Goal: Task Accomplishment & Management: Complete application form

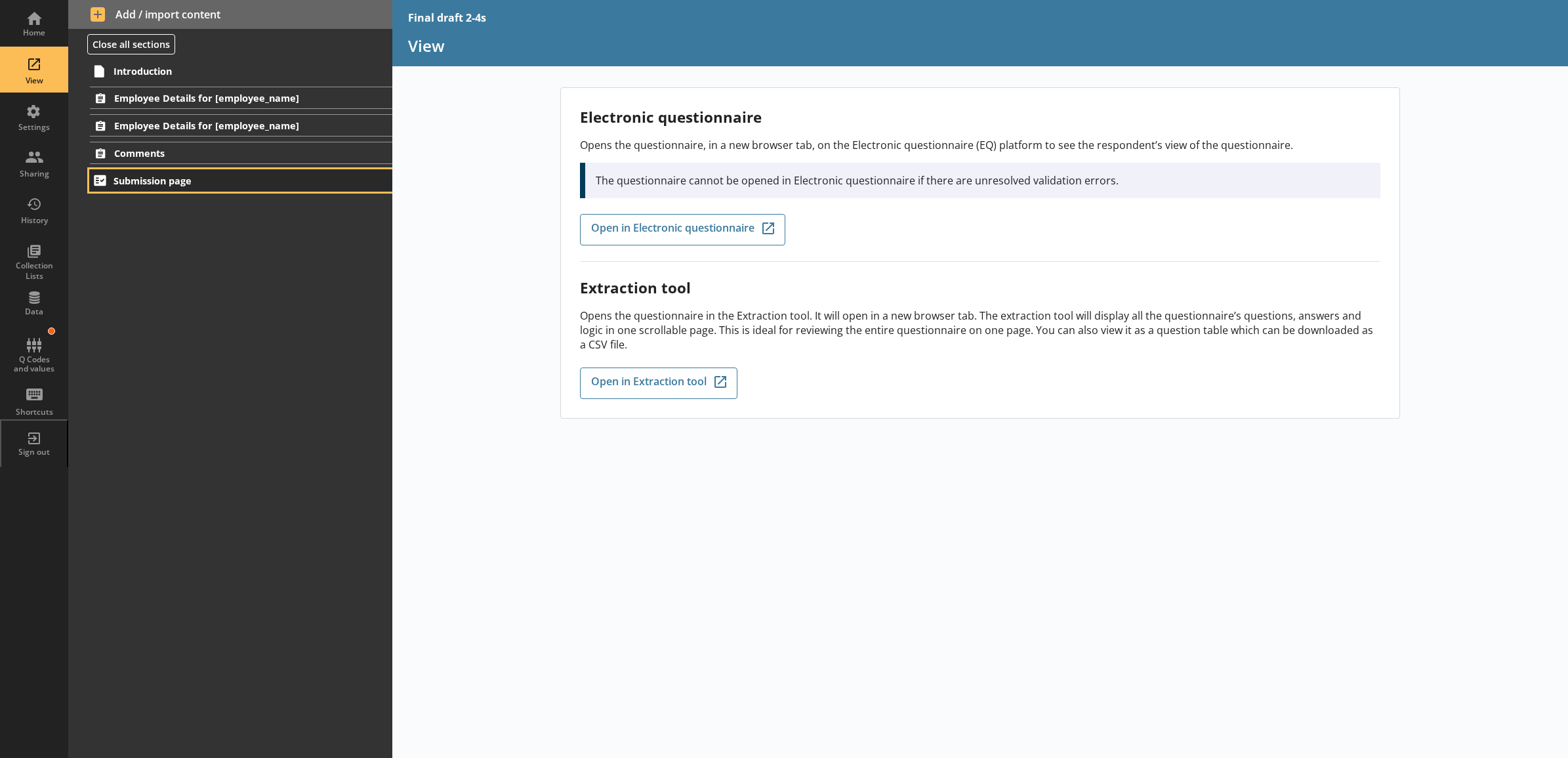
click at [135, 190] on link "Submission page" at bounding box center [241, 180] width 303 height 22
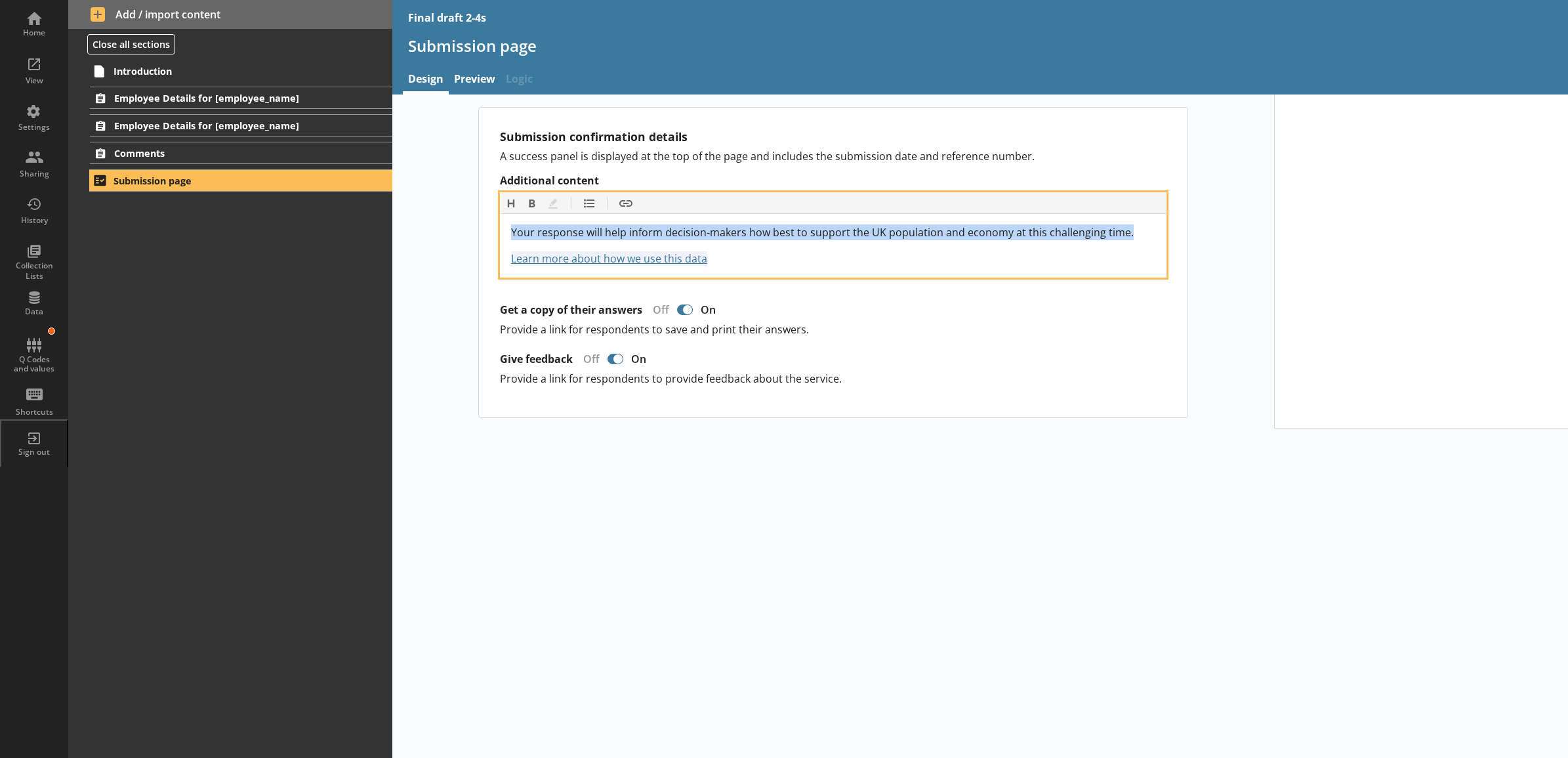
drag, startPoint x: 1135, startPoint y: 234, endPoint x: 510, endPoint y: 231, distance: 625.0
click at [510, 231] on div "Your response will help inform decision-makers how best to support the UK popul…" at bounding box center [833, 245] width 665 height 63
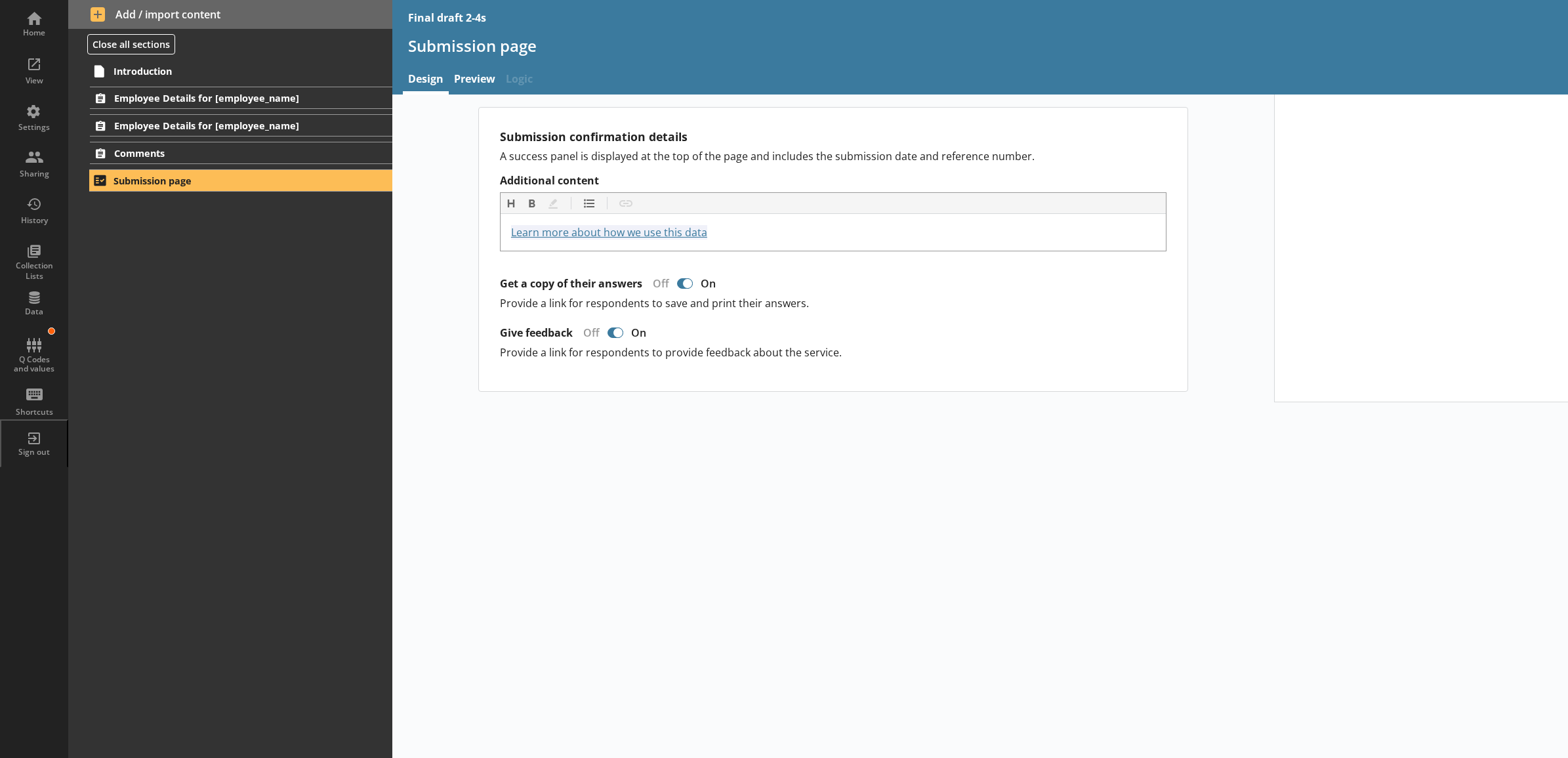
click at [526, 487] on div "Submission confirmation details A success panel is displayed at the top of the …" at bounding box center [981, 426] width 1177 height 664
click at [477, 85] on link "Preview" at bounding box center [474, 80] width 52 height 28
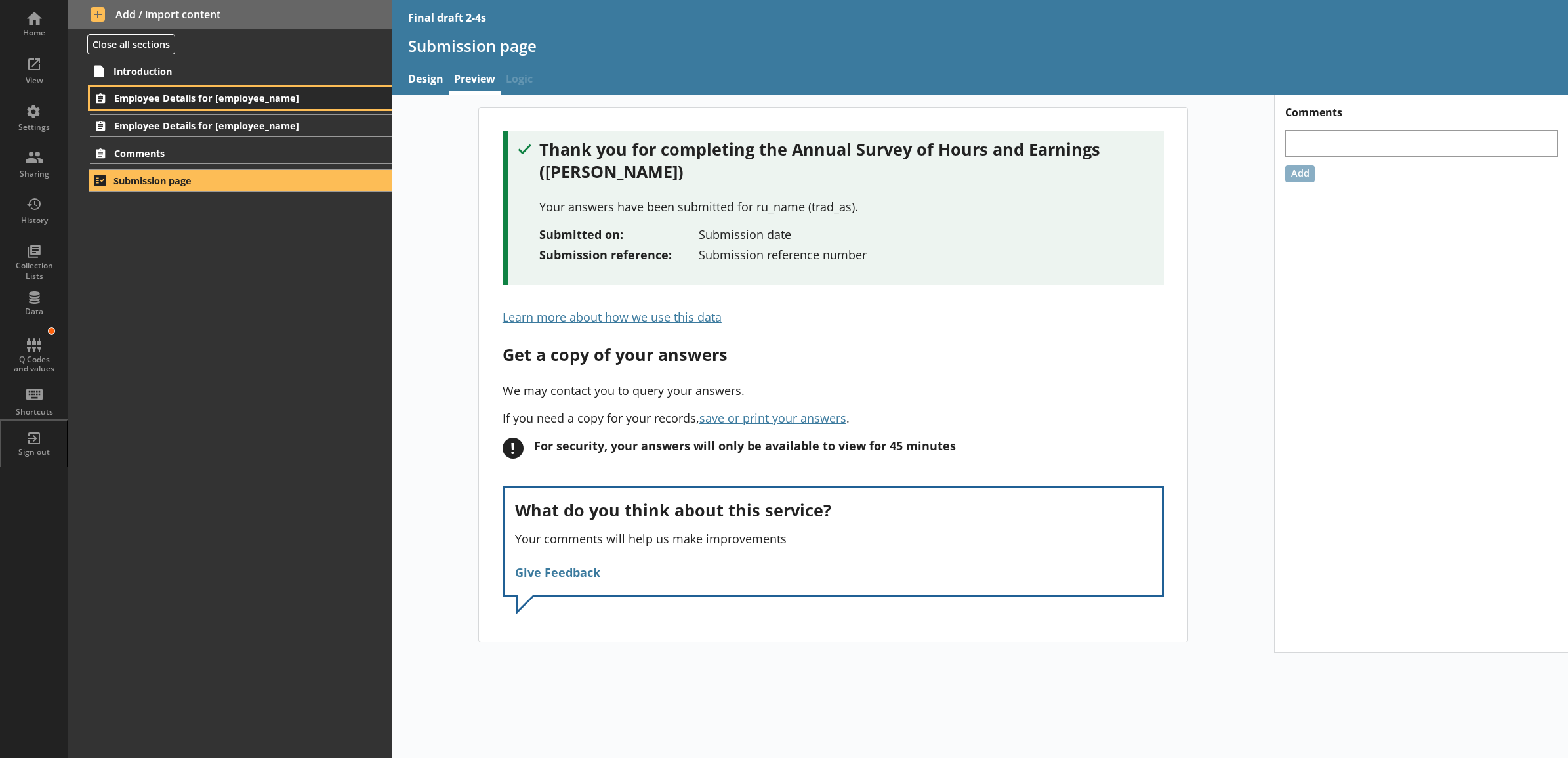
click at [306, 99] on span "Employee Details for [employee_name]" at bounding box center [223, 98] width 219 height 12
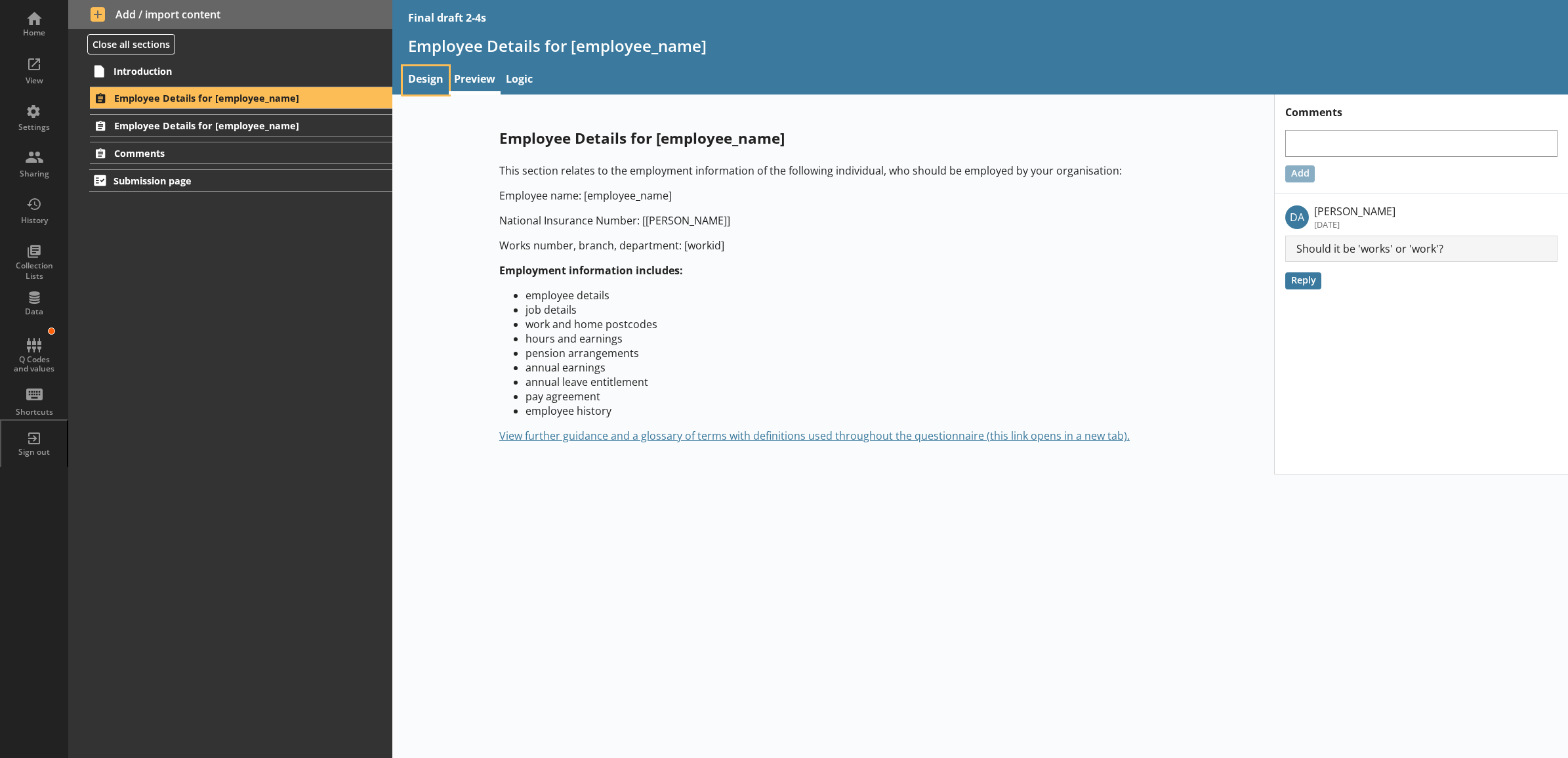
click at [429, 81] on link "Design" at bounding box center [426, 80] width 46 height 28
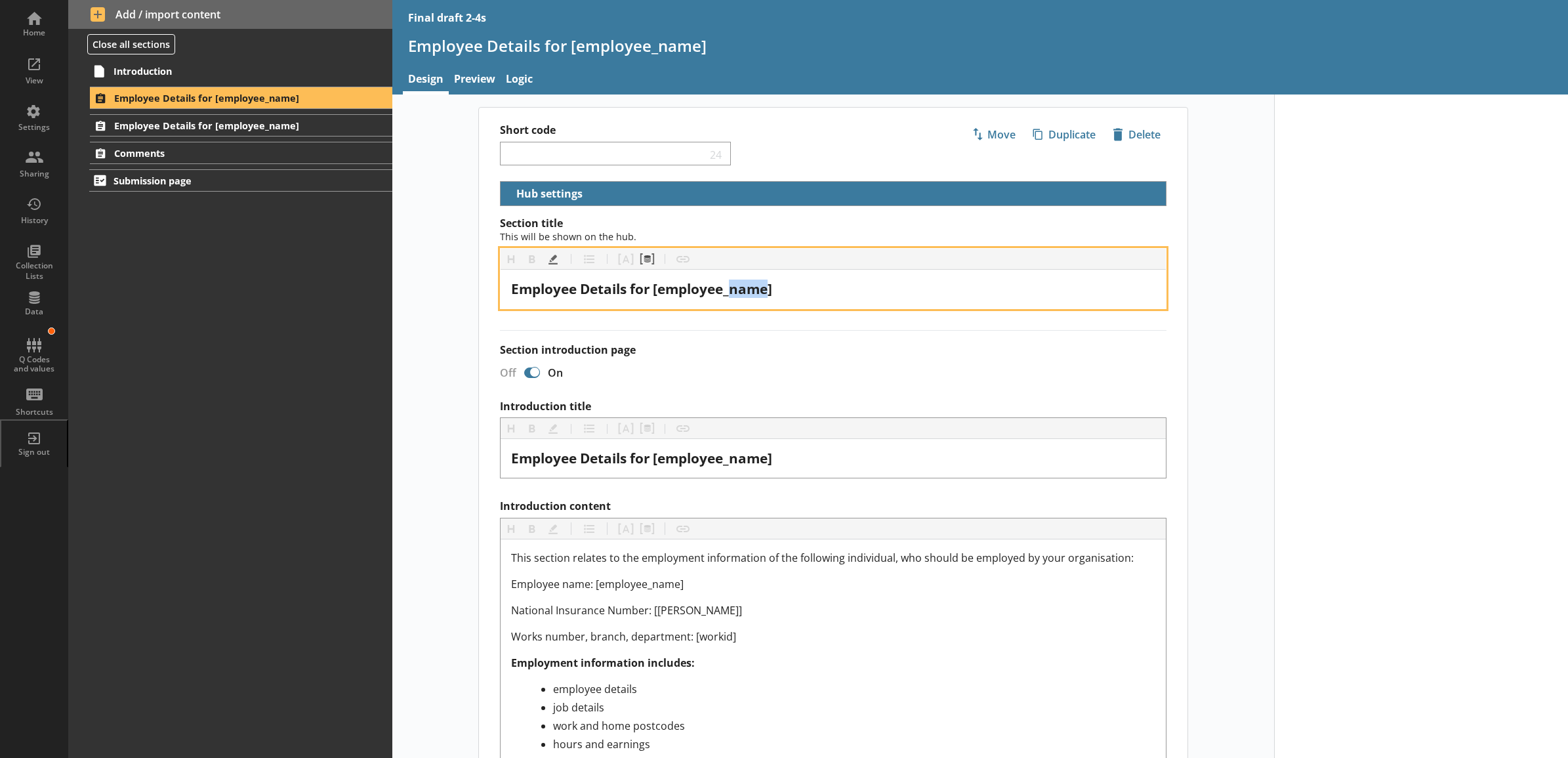
drag, startPoint x: 765, startPoint y: 290, endPoint x: 730, endPoint y: 290, distance: 35.0
click at [730, 290] on span "Employee Details for [employee_name]" at bounding box center [642, 289] width 261 height 18
click at [766, 290] on span "Employee Details for [employee_name]" at bounding box center [642, 289] width 261 height 18
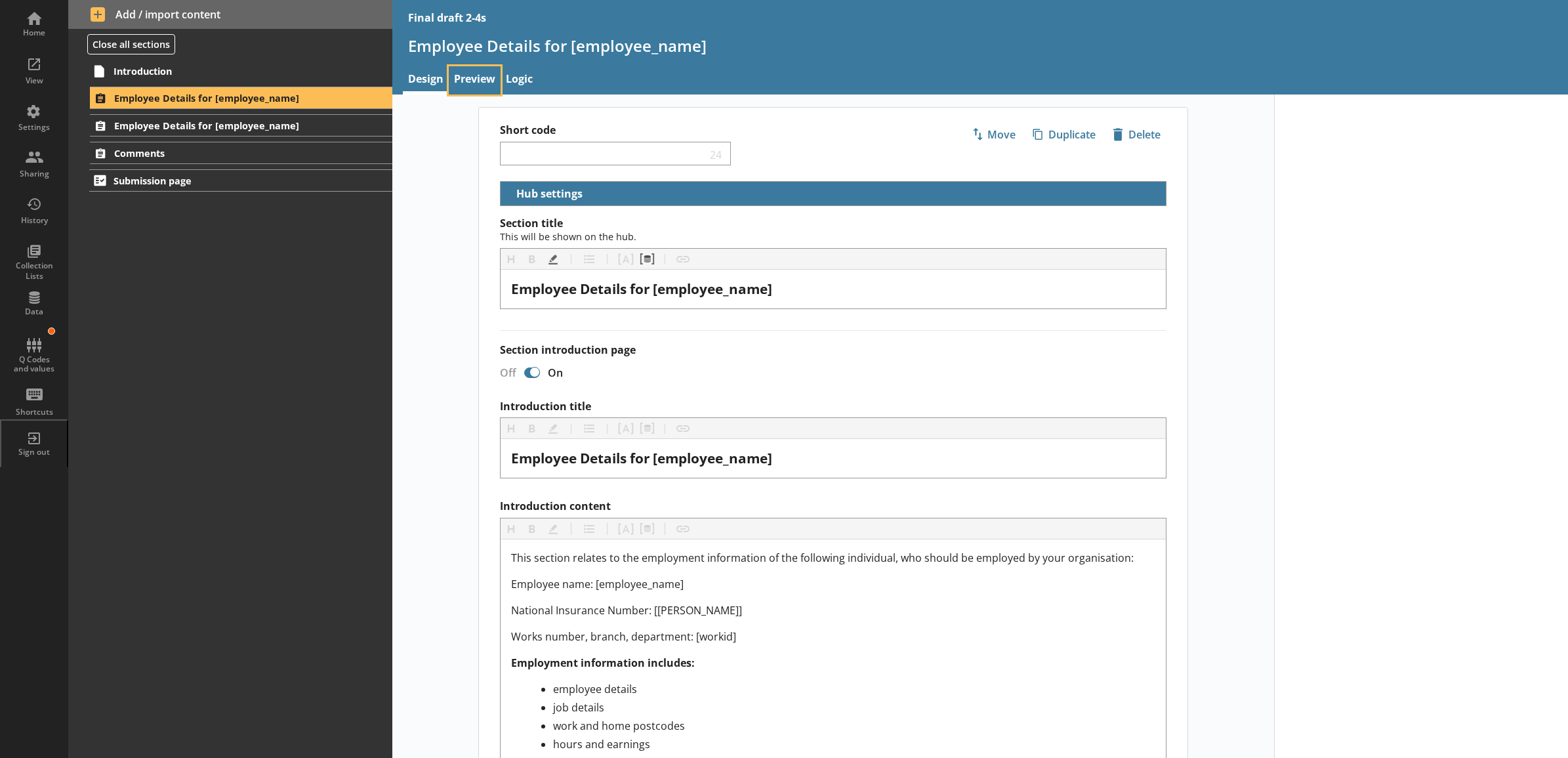
click at [477, 76] on link "Preview" at bounding box center [474, 80] width 52 height 28
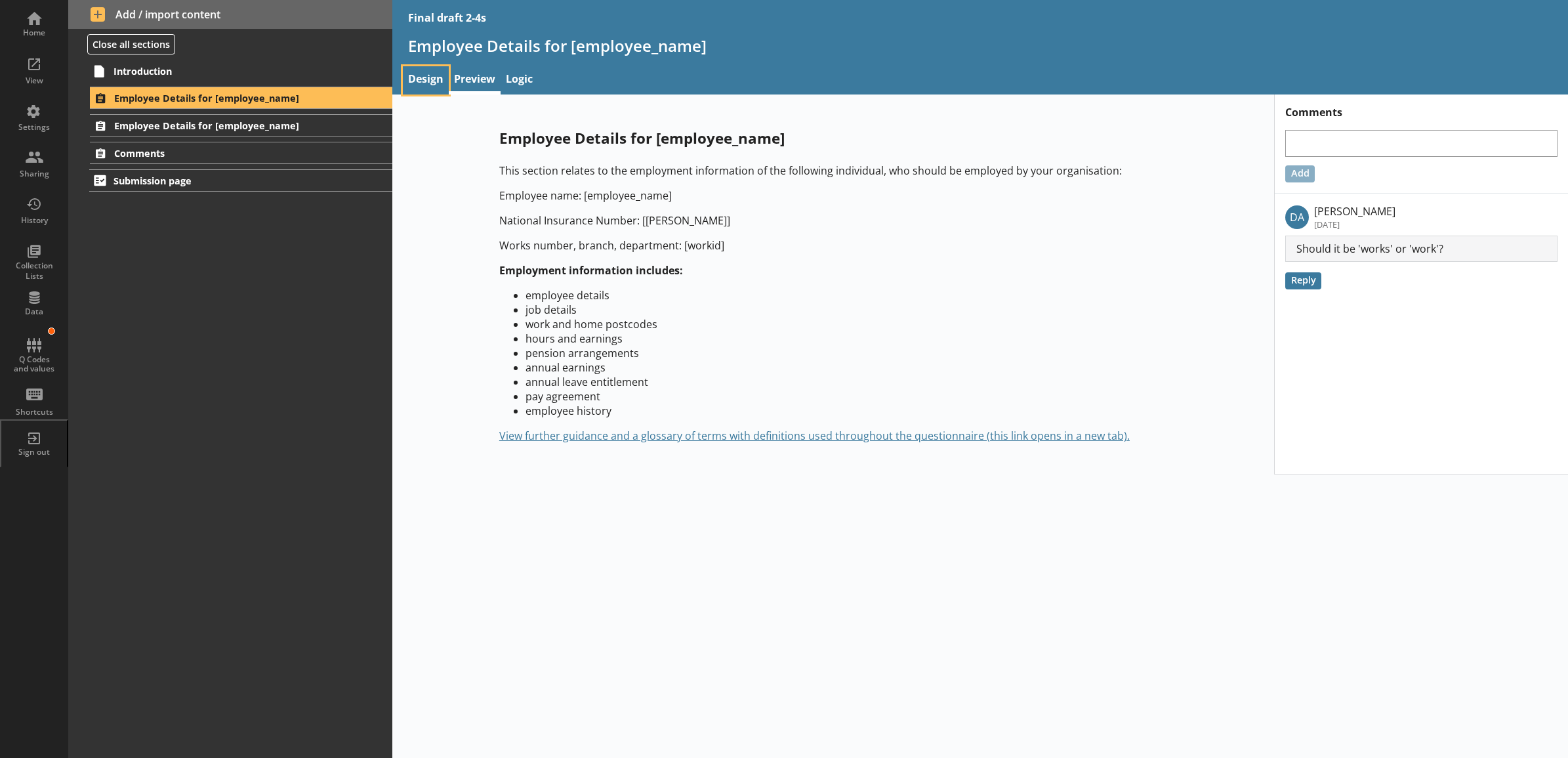
click at [429, 89] on link "Design" at bounding box center [426, 80] width 46 height 28
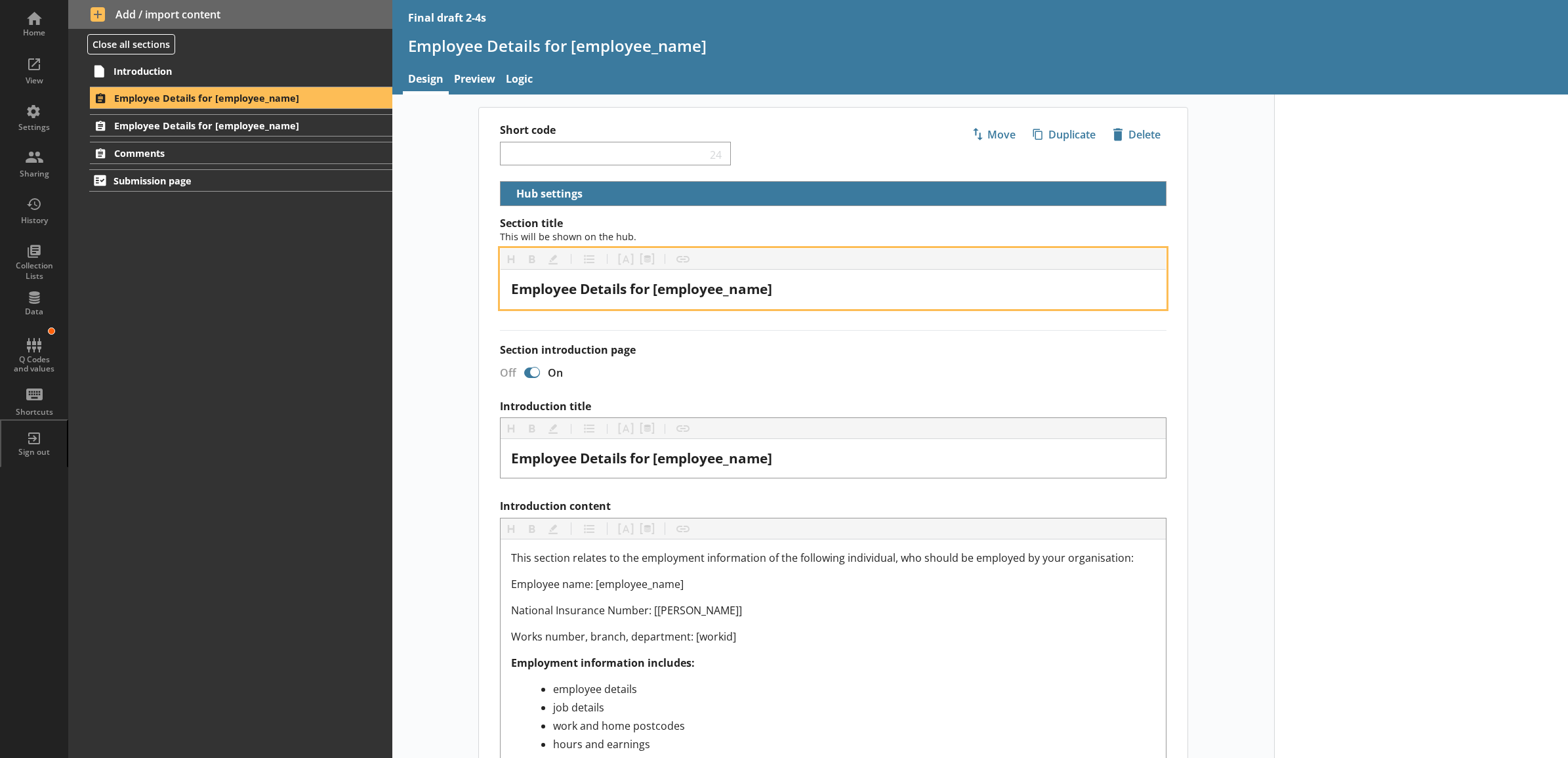
click at [768, 290] on span "Employee Details for [employee_name]" at bounding box center [642, 289] width 261 height 18
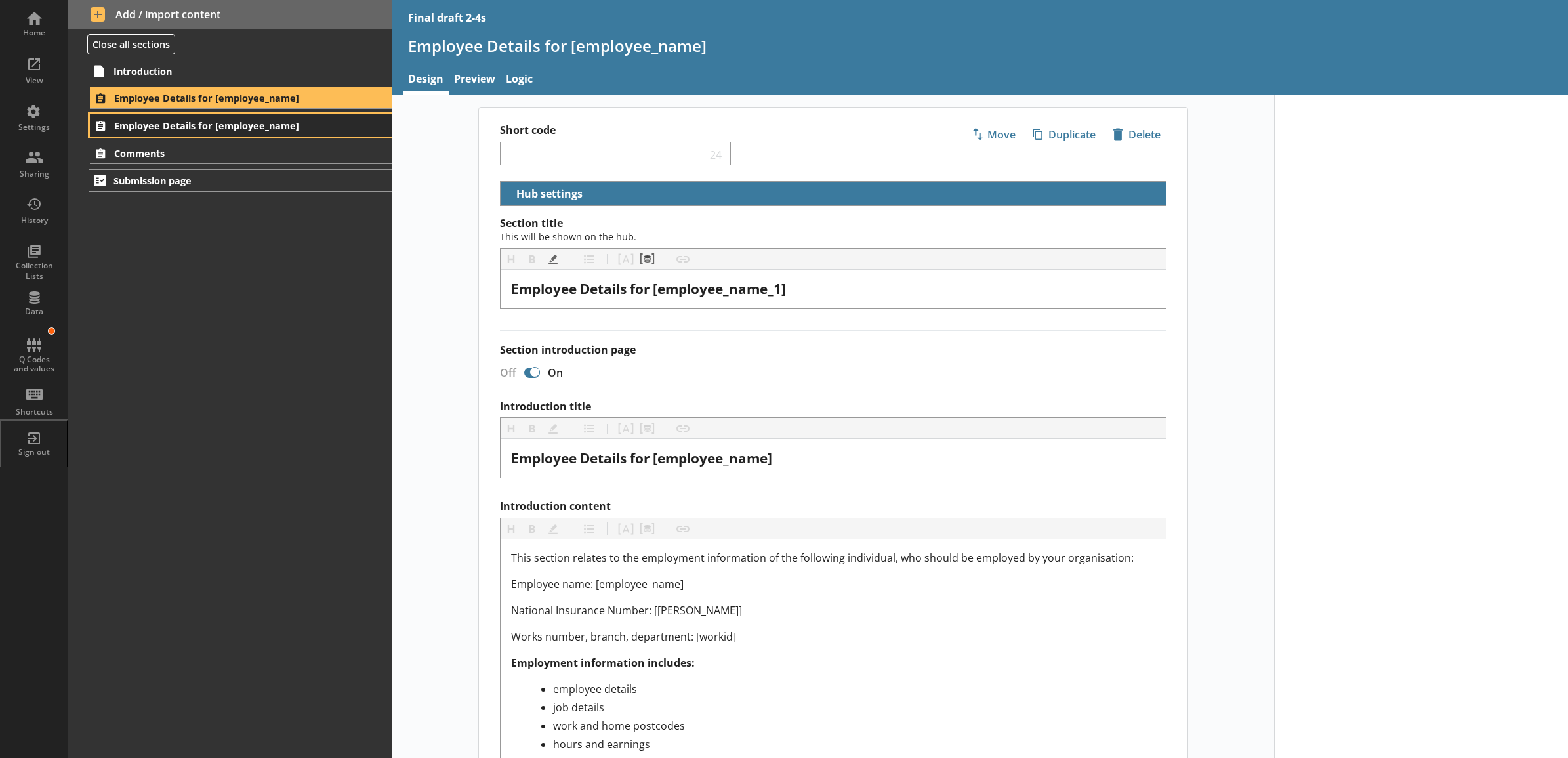
click at [280, 127] on span "Employee Details for [employee_name]" at bounding box center [223, 125] width 219 height 12
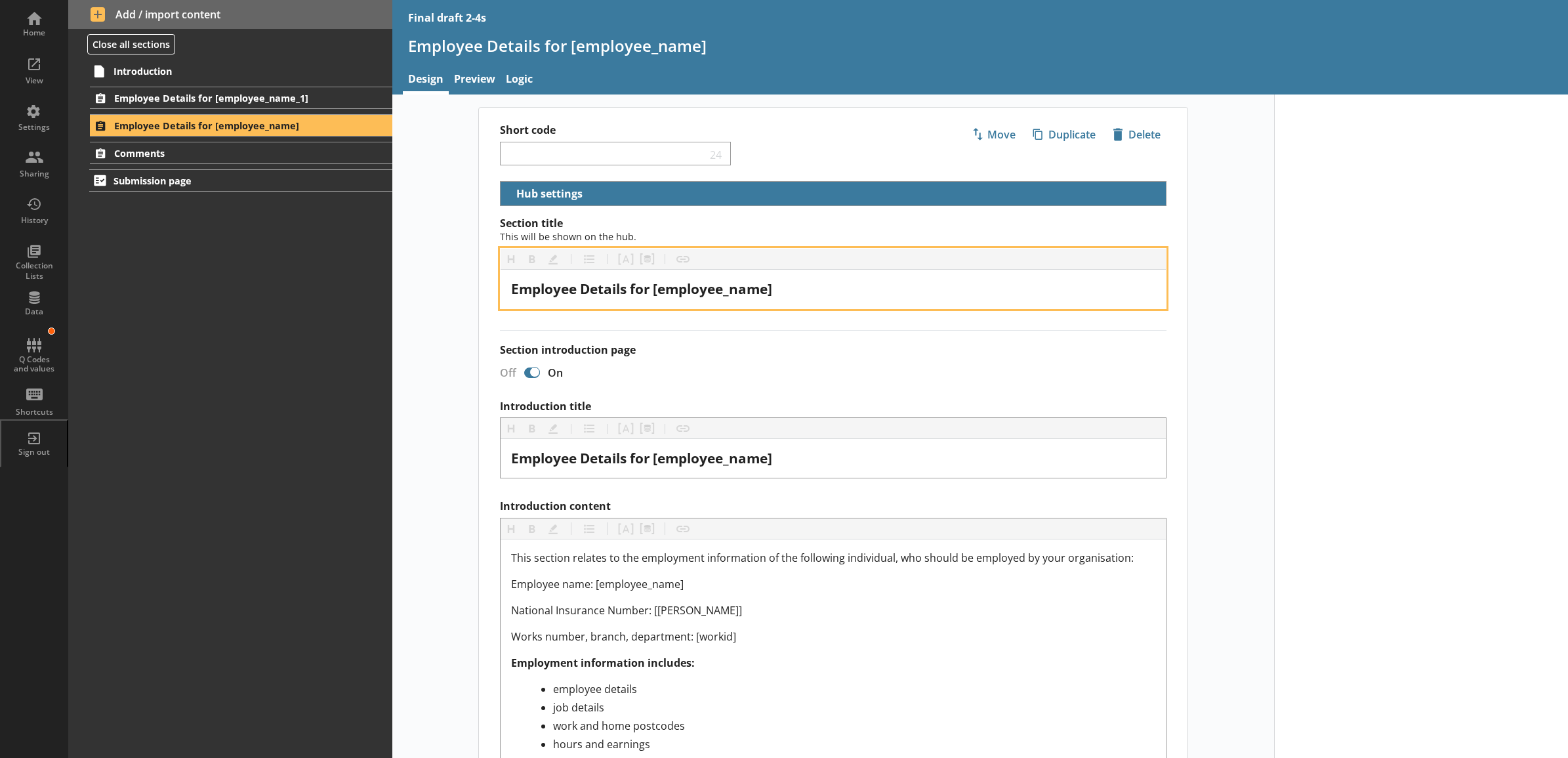
click at [771, 292] on span "Employee Details for [employee_name]" at bounding box center [642, 289] width 261 height 18
click at [766, 295] on span "Employee Details for [employee_name]" at bounding box center [642, 289] width 261 height 18
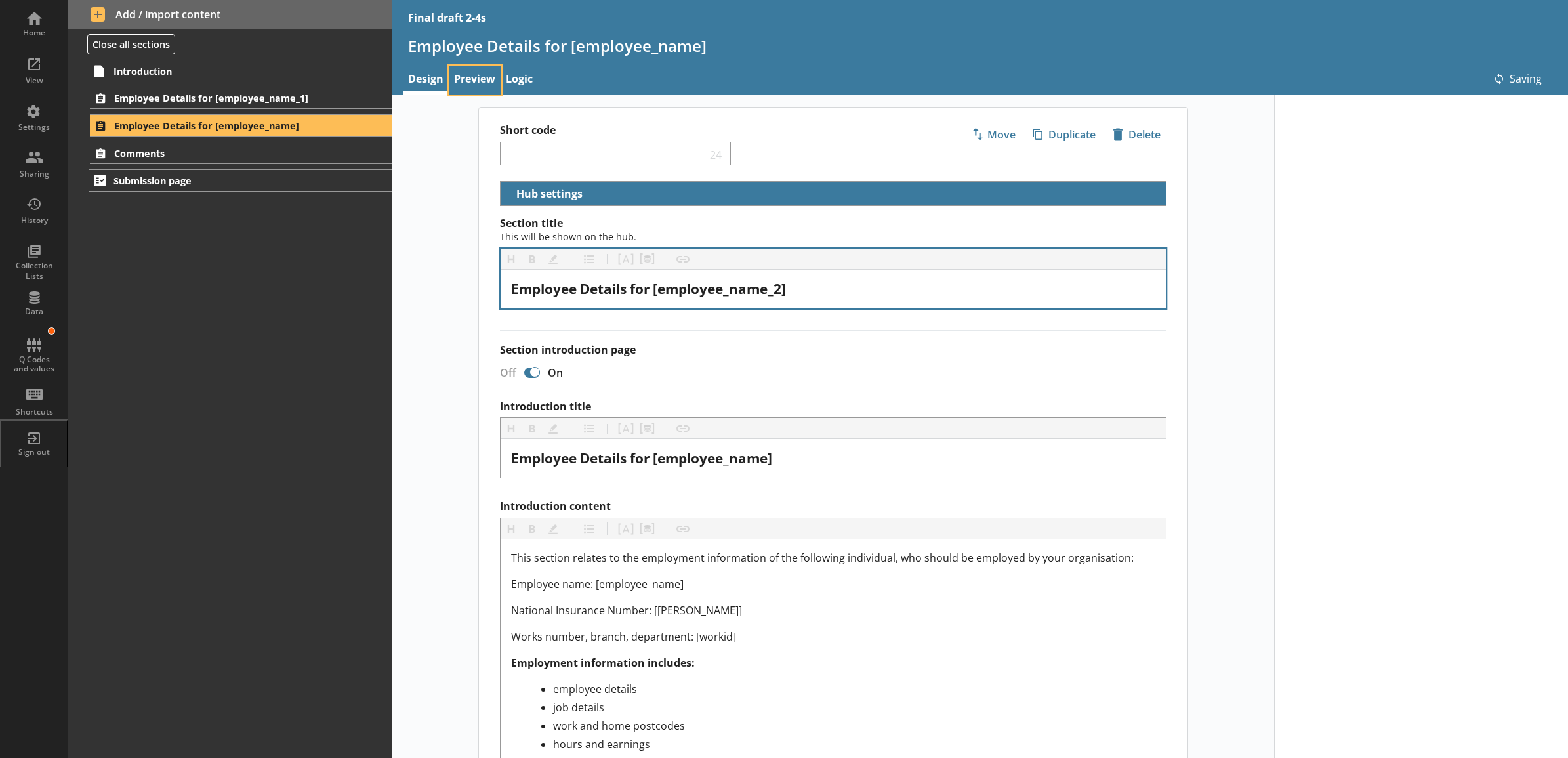
click at [479, 80] on link "Preview" at bounding box center [474, 80] width 52 height 28
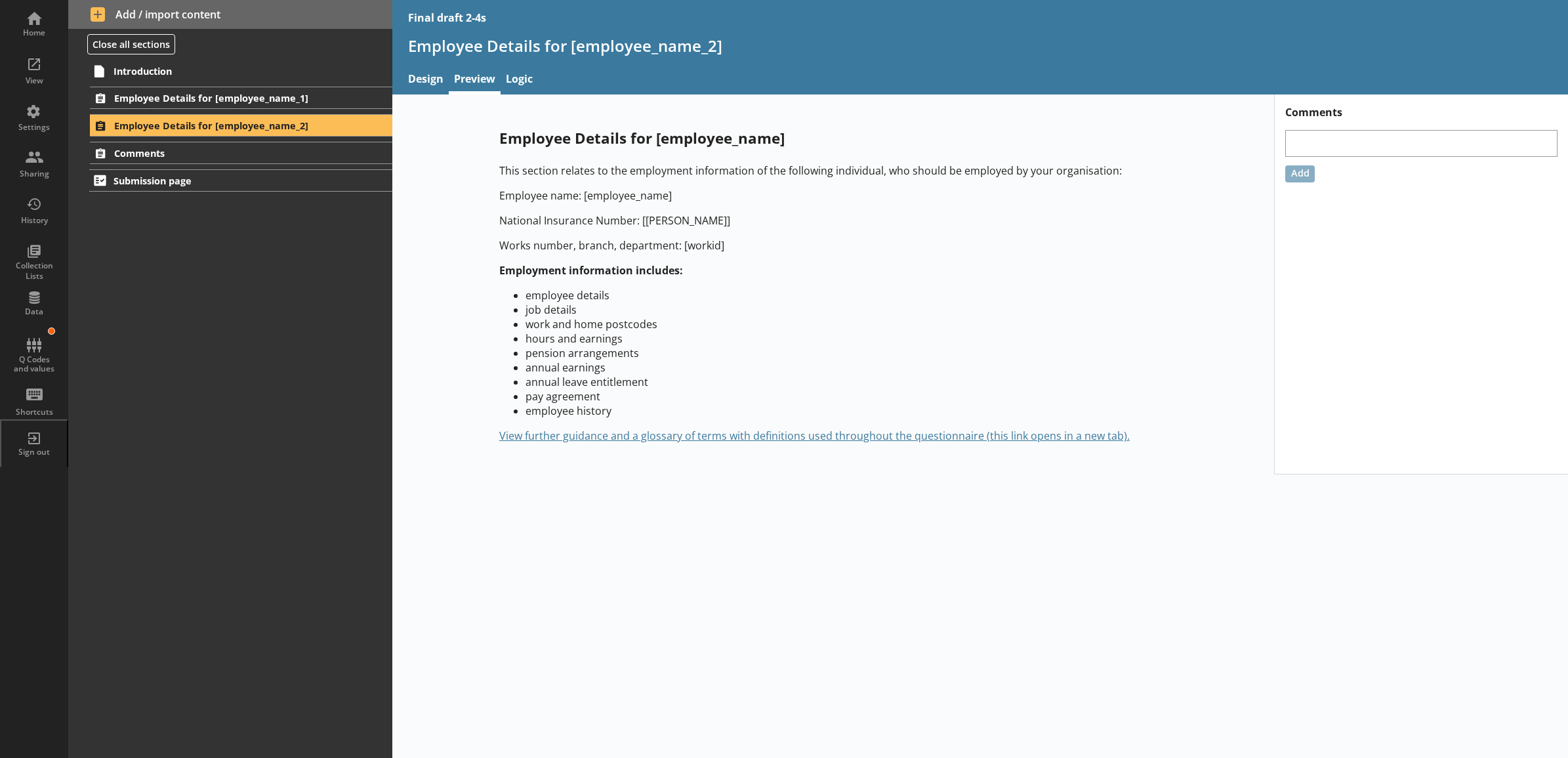
click at [461, 253] on div "Employee Details for [employee_name] This section relates to the employment inf…" at bounding box center [833, 285] width 882 height 357
click at [364, 102] on link "Employee Details for [employee_name_1]" at bounding box center [241, 98] width 302 height 22
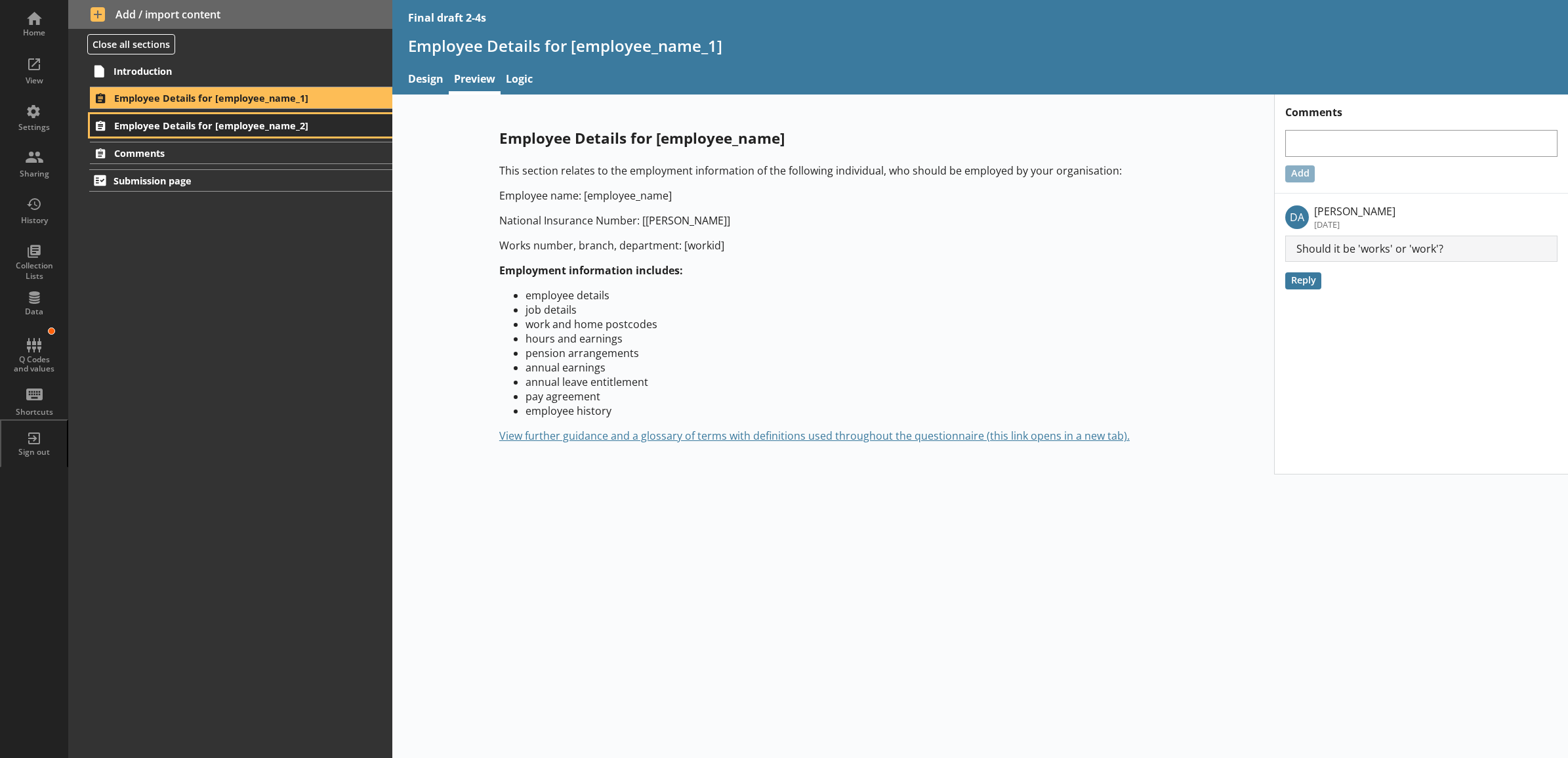
click at [331, 125] on span "Employee Details for [employee_name_2]" at bounding box center [223, 125] width 219 height 12
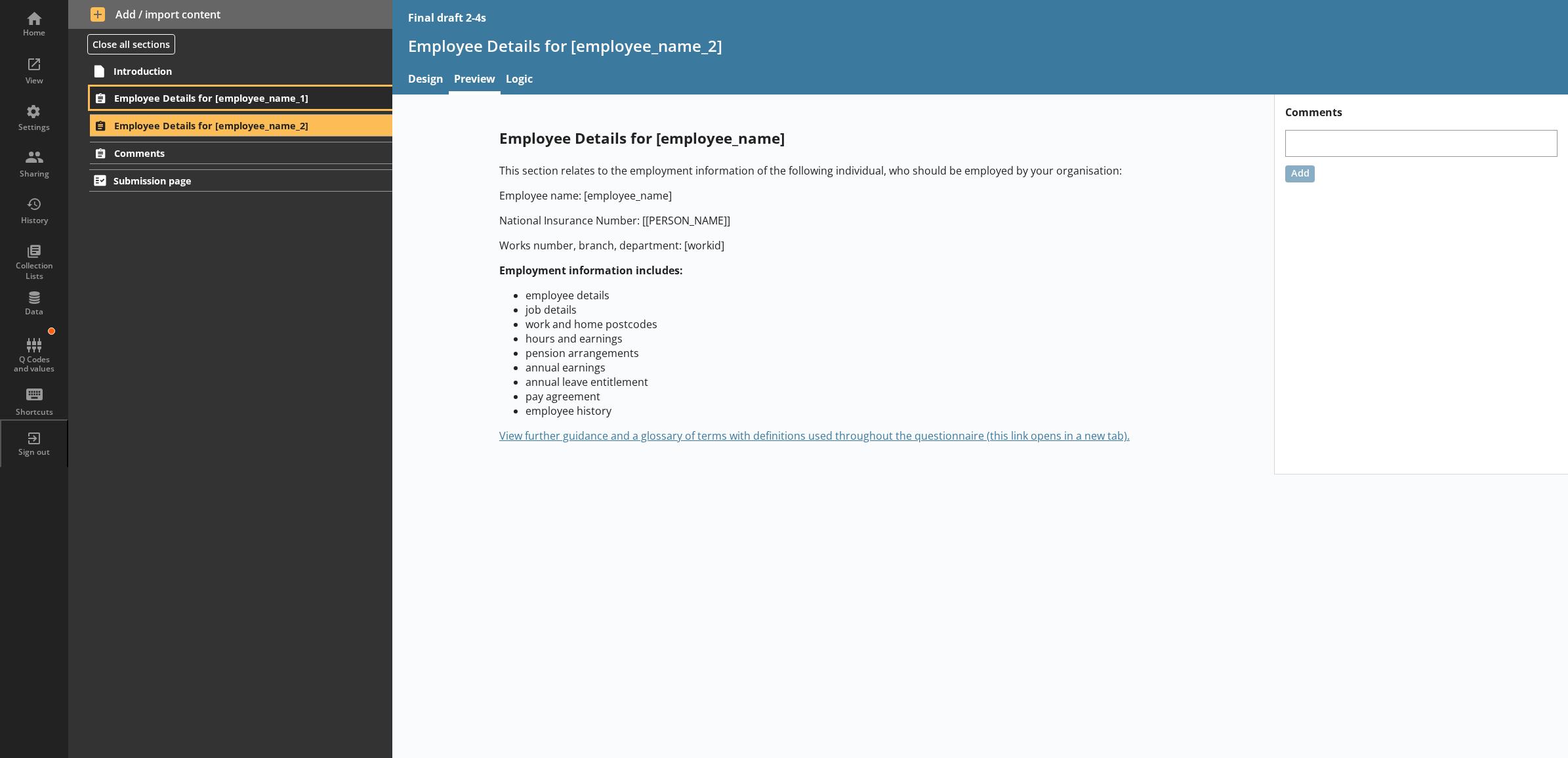
click at [247, 102] on span "Employee Details for [employee_name_1]" at bounding box center [223, 98] width 219 height 12
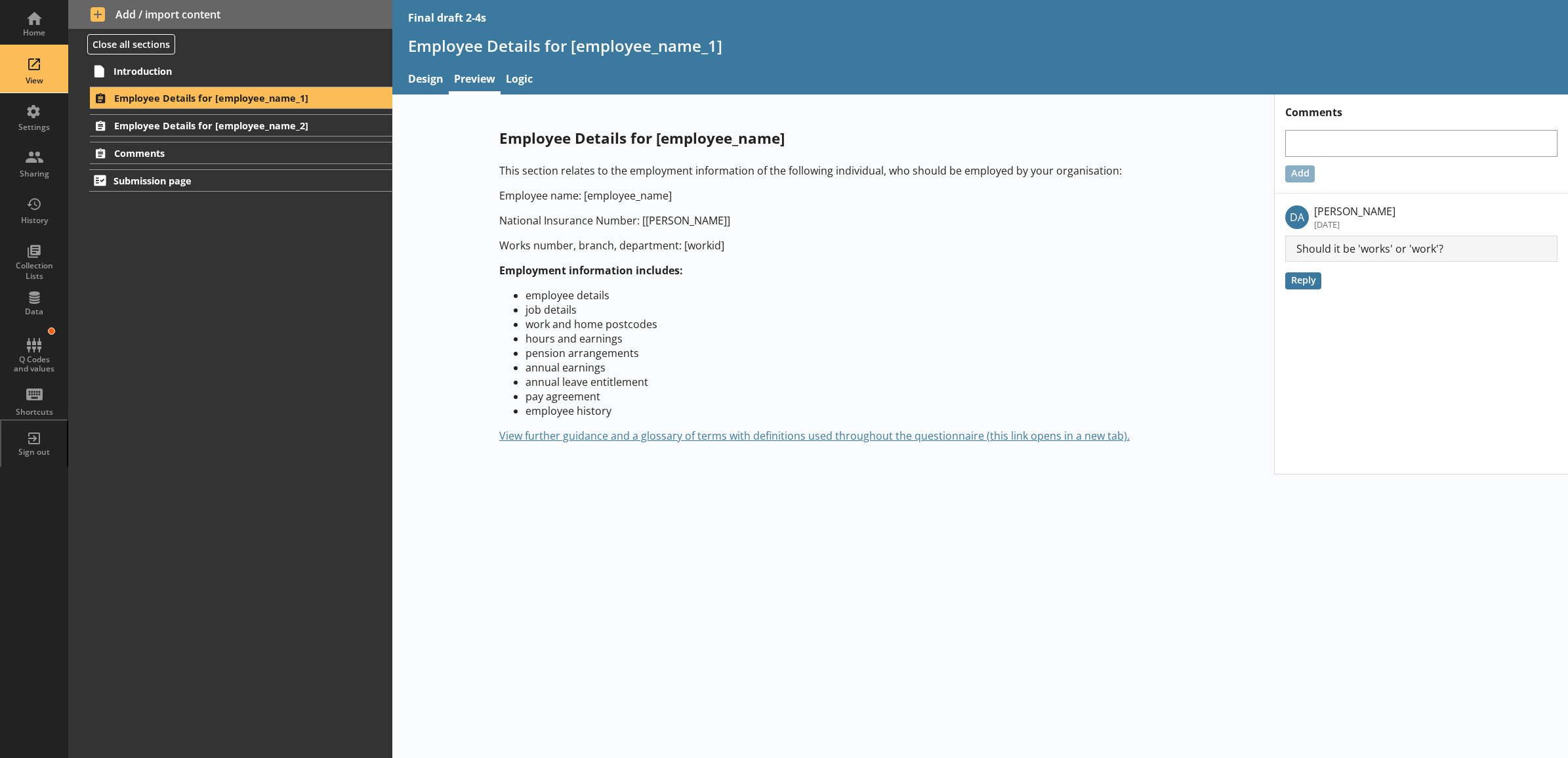
click at [30, 65] on div "View" at bounding box center [34, 70] width 46 height 46
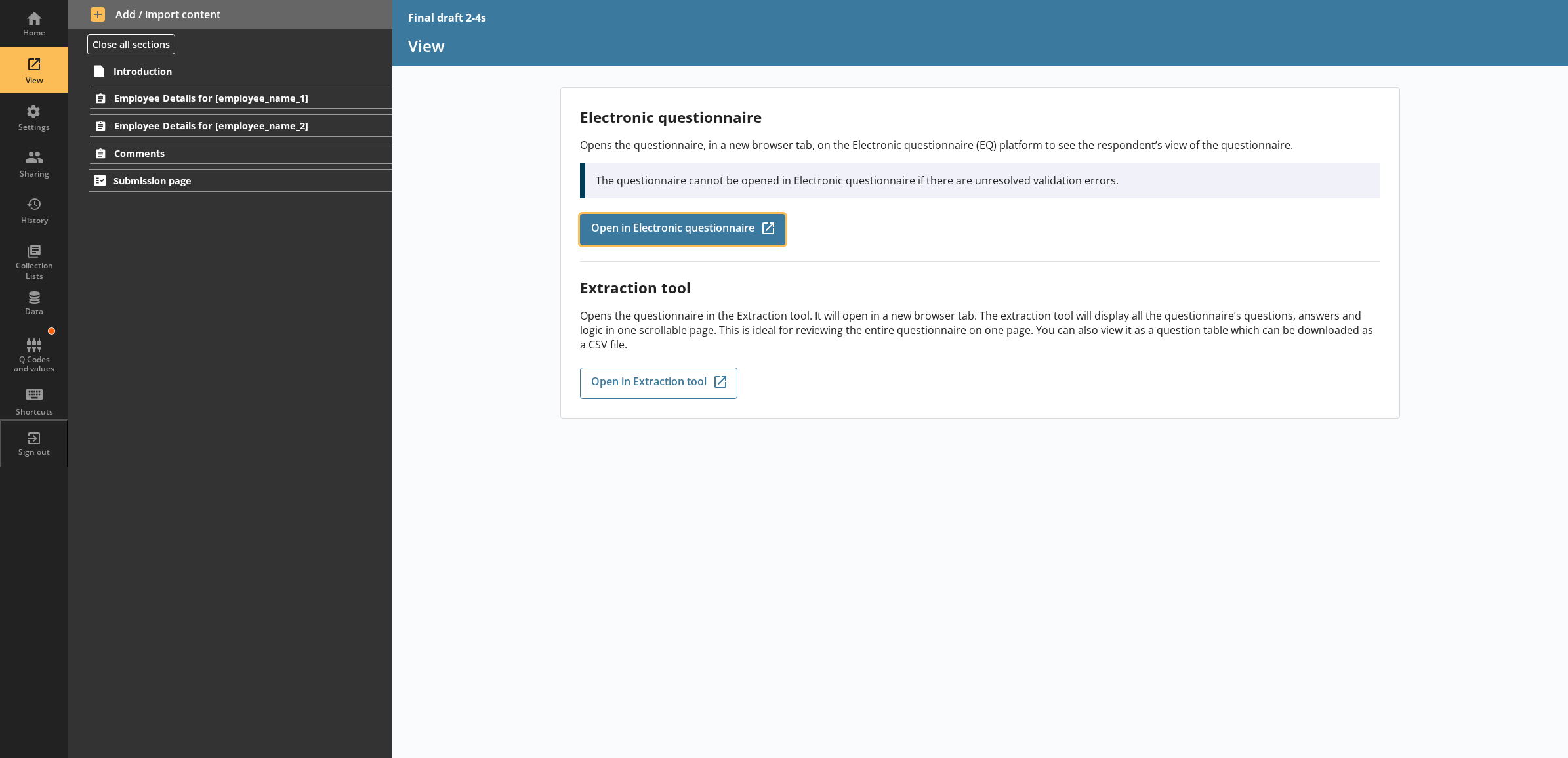
click at [585, 218] on link "Open in Electronic questionnaire Q-Codes_Icon Created with Sketch." at bounding box center [683, 229] width 205 height 31
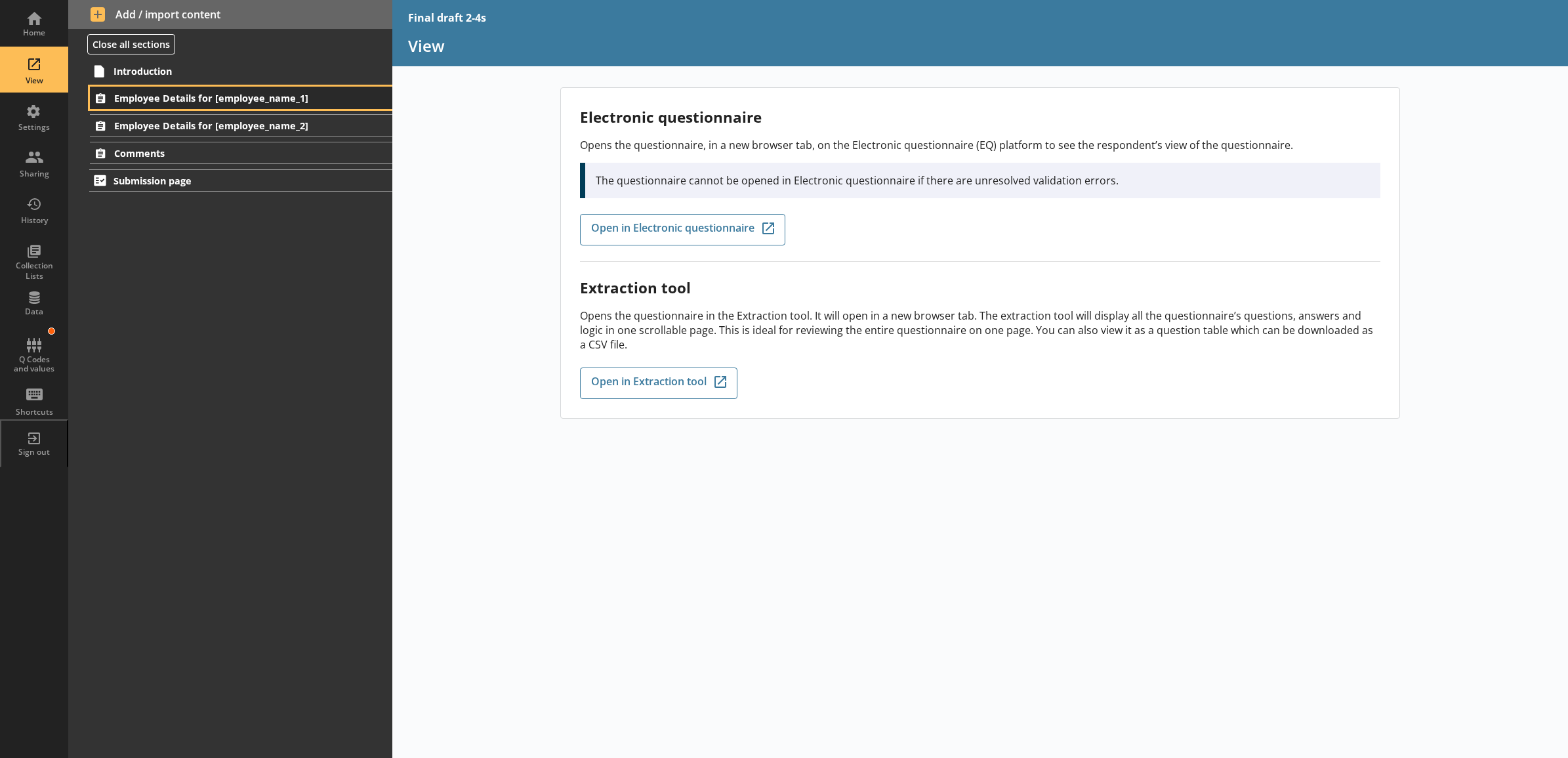
click at [236, 94] on span "Employee Details for [employee_name_1]" at bounding box center [223, 98] width 219 height 12
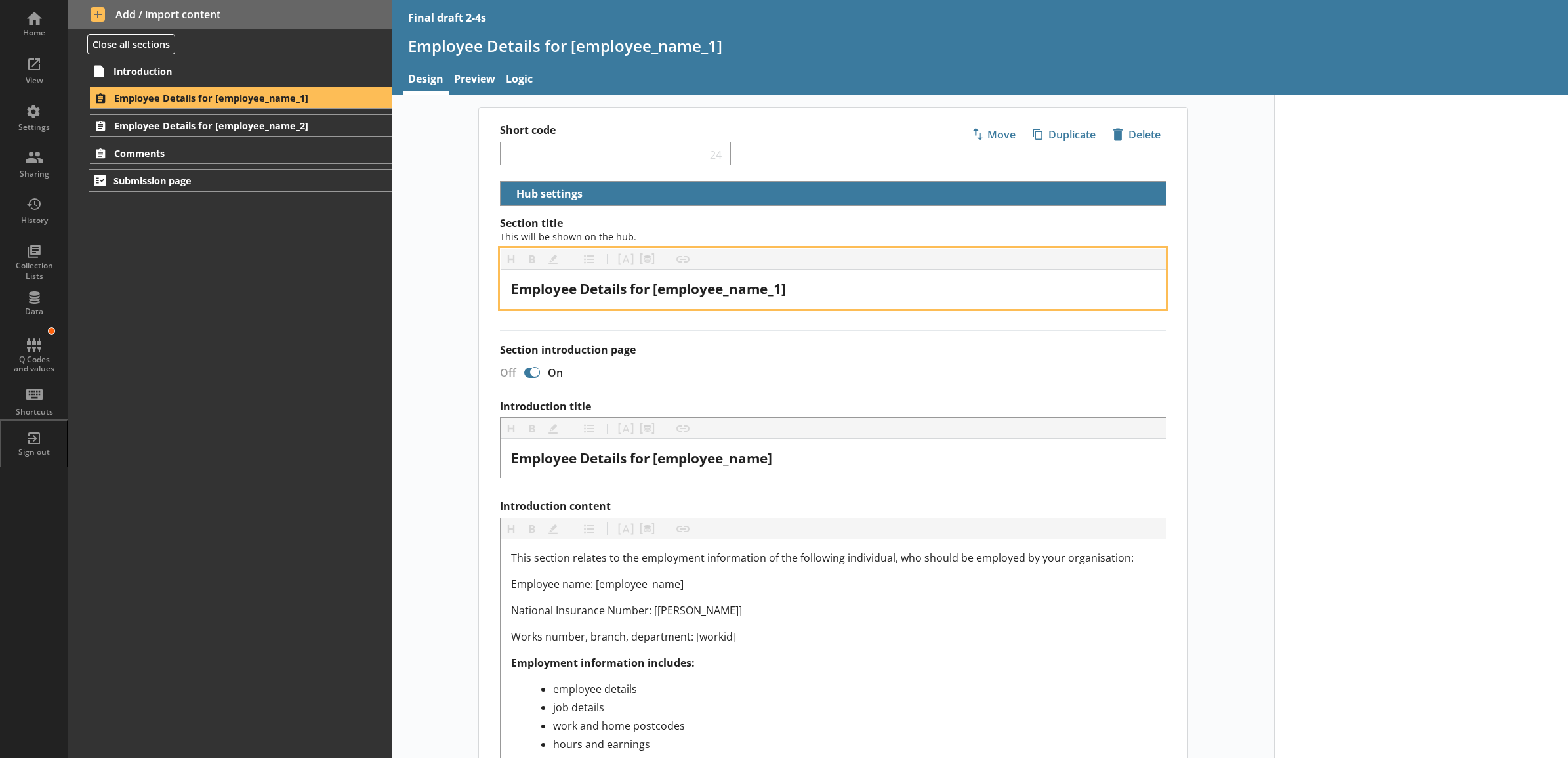
click at [781, 293] on span "Employee Details for [employee_name_1]" at bounding box center [649, 289] width 275 height 18
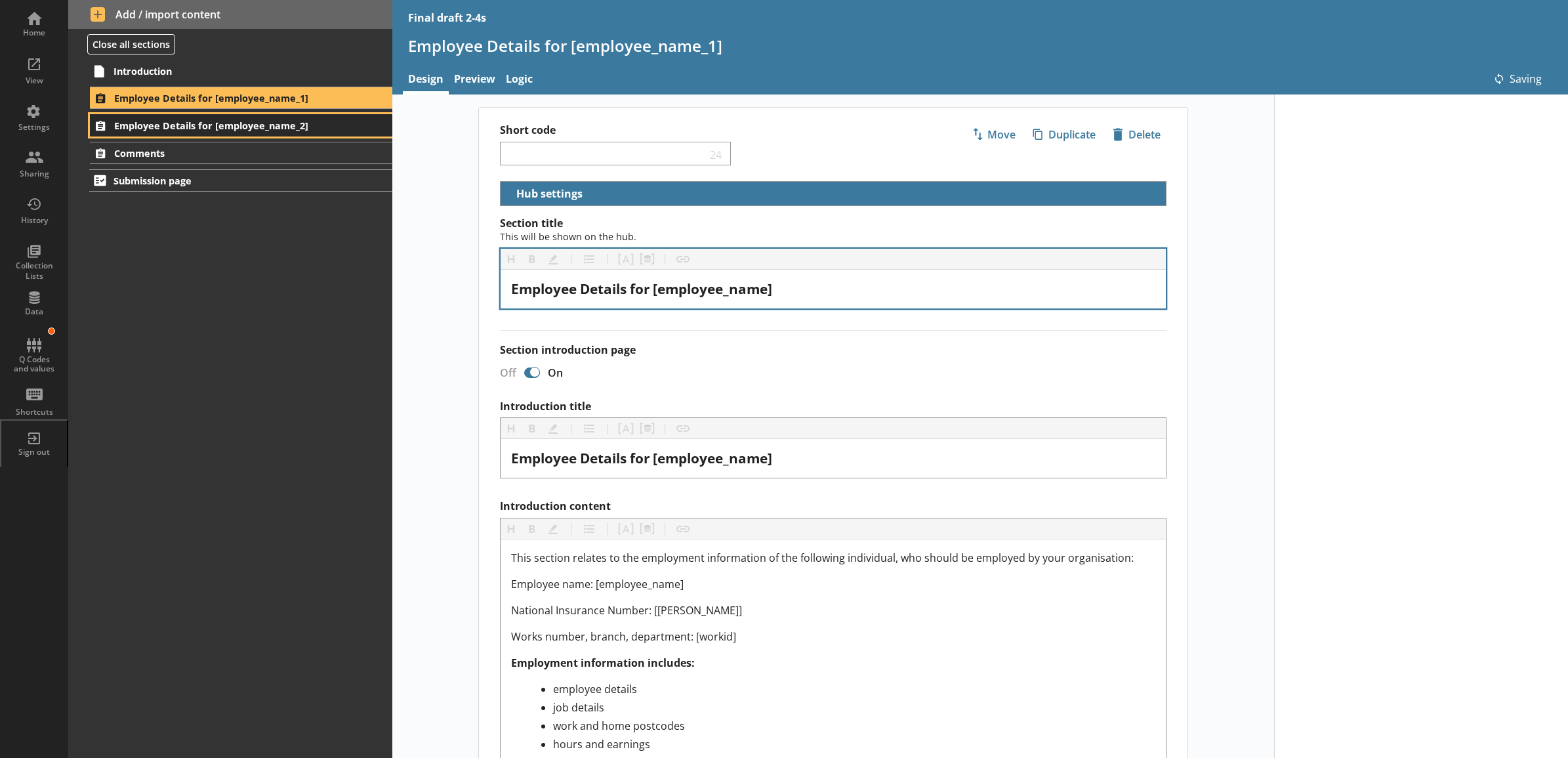
click at [281, 122] on span "Employee Details for [employee_name_2]" at bounding box center [223, 125] width 219 height 12
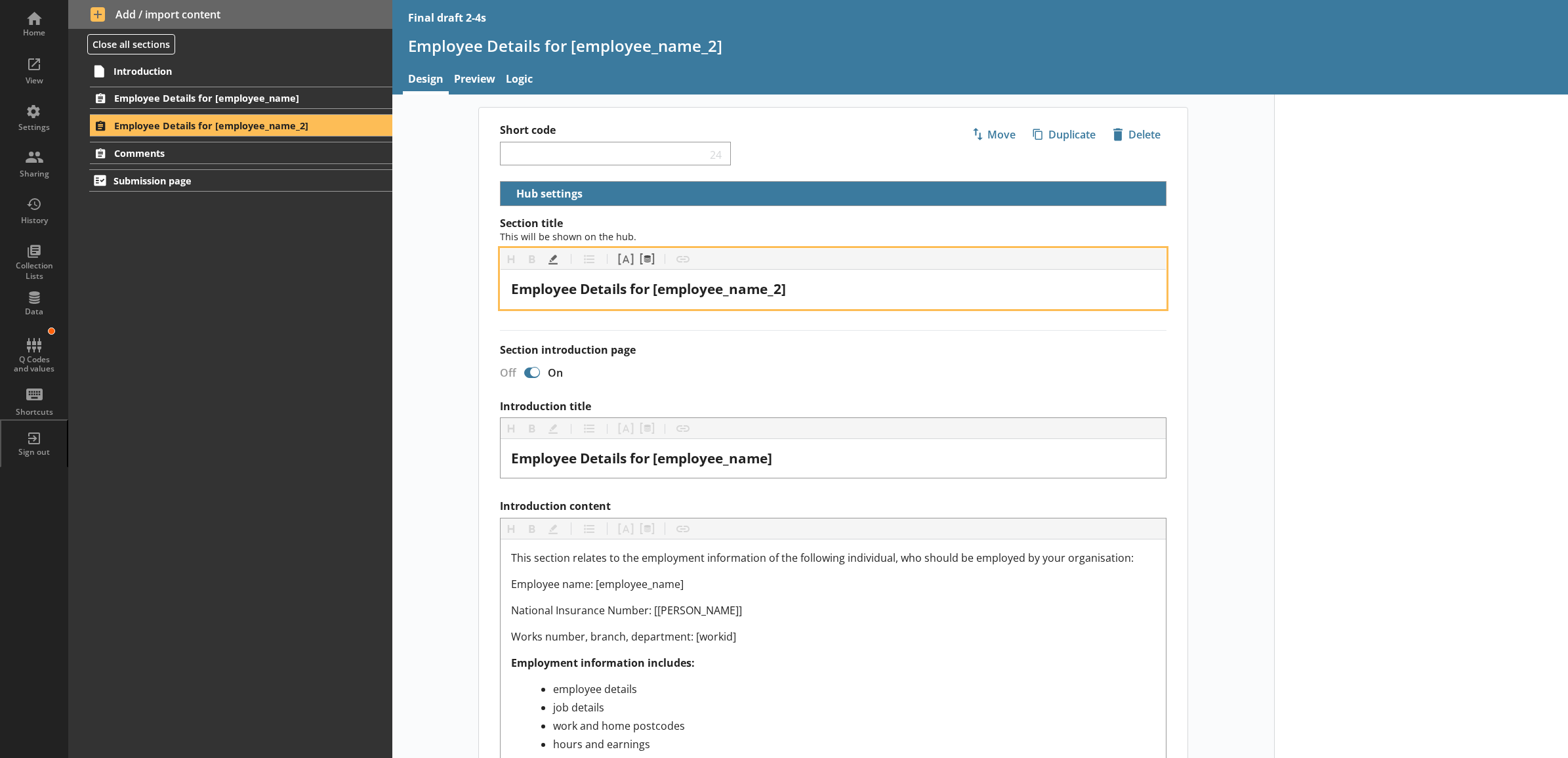
click at [781, 290] on span "Employee Details for [employee_name_2]" at bounding box center [649, 289] width 275 height 18
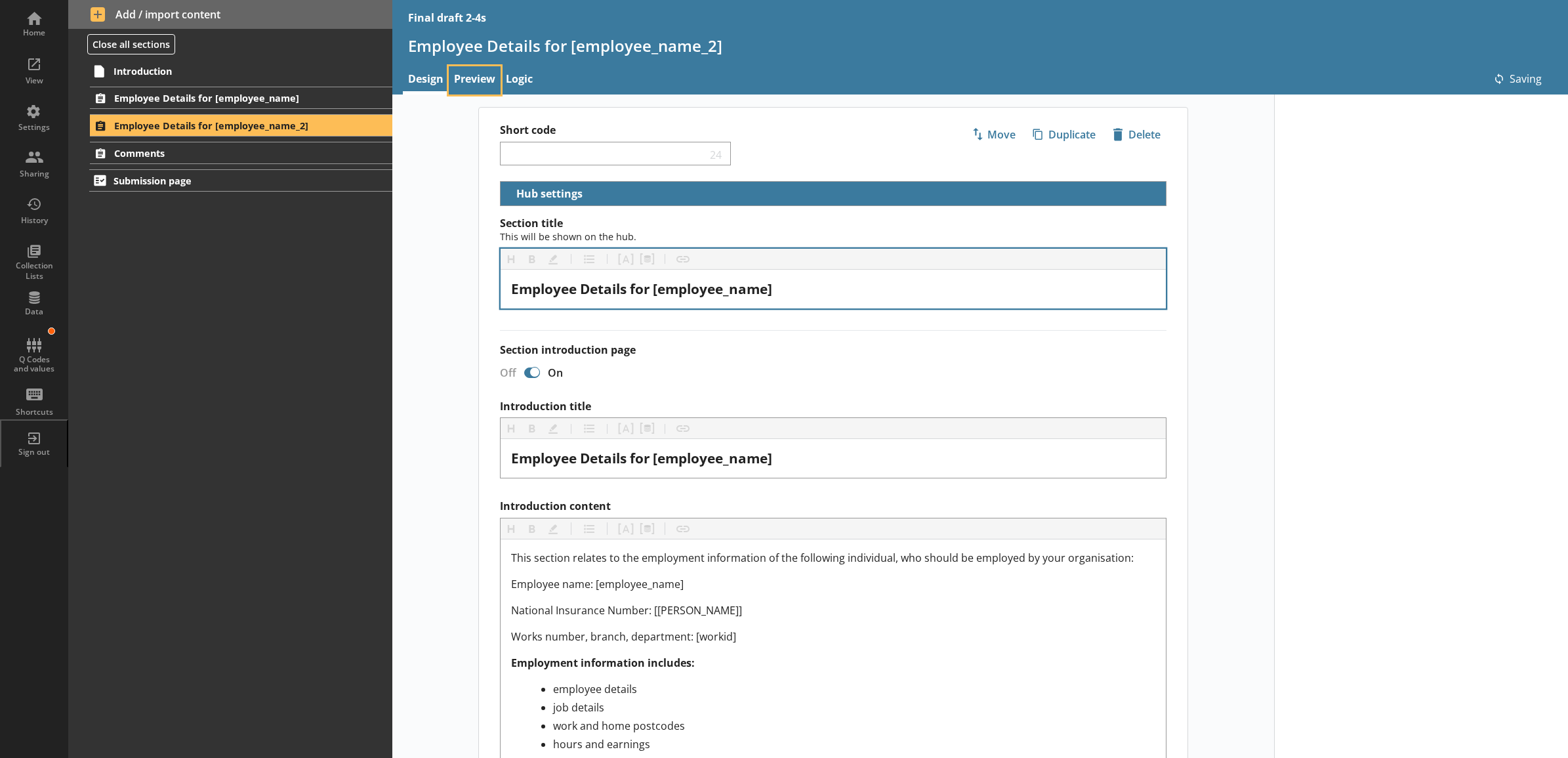
click at [481, 89] on link "Preview" at bounding box center [474, 80] width 52 height 28
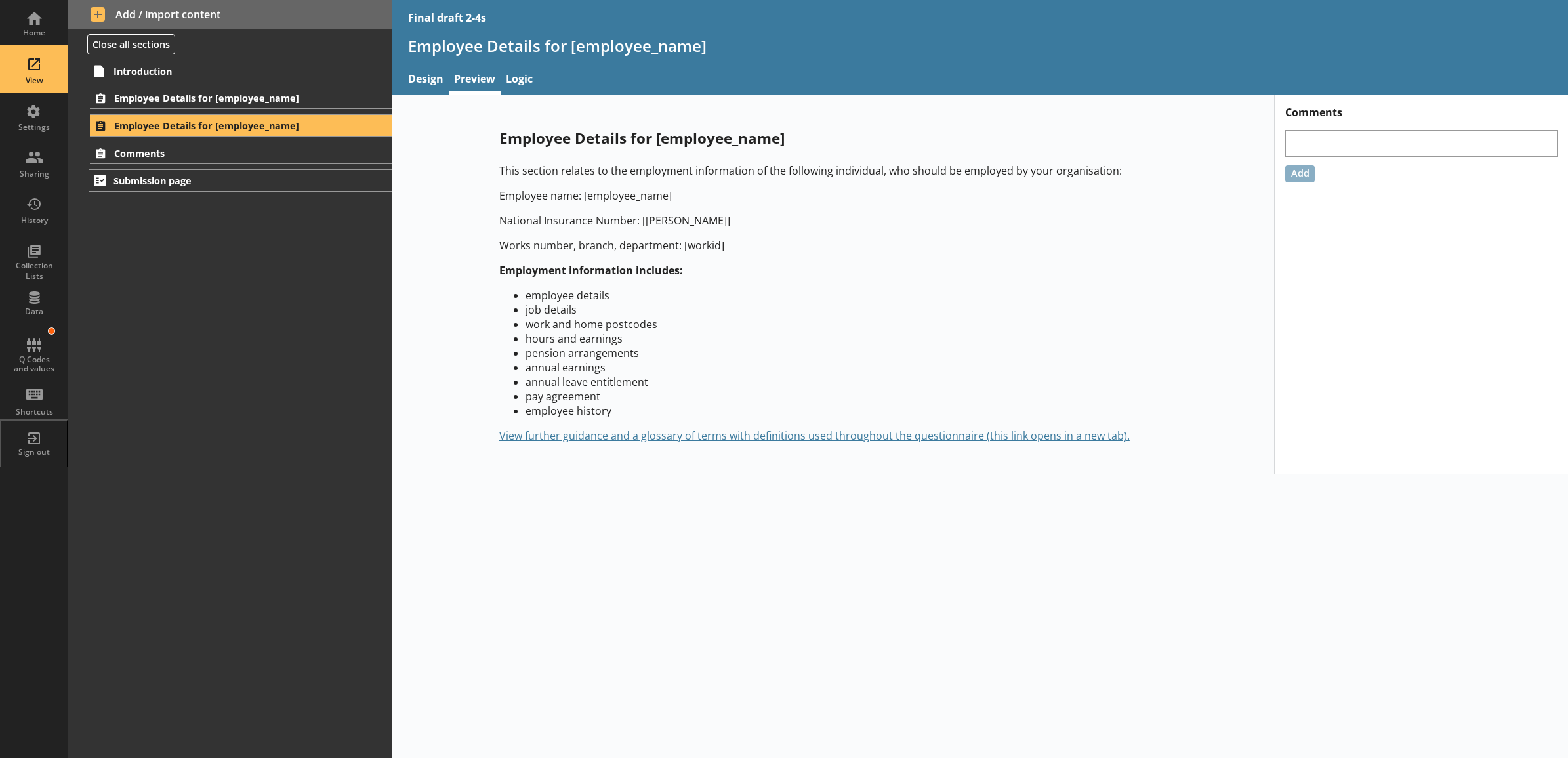
click at [36, 68] on div "View" at bounding box center [34, 70] width 46 height 46
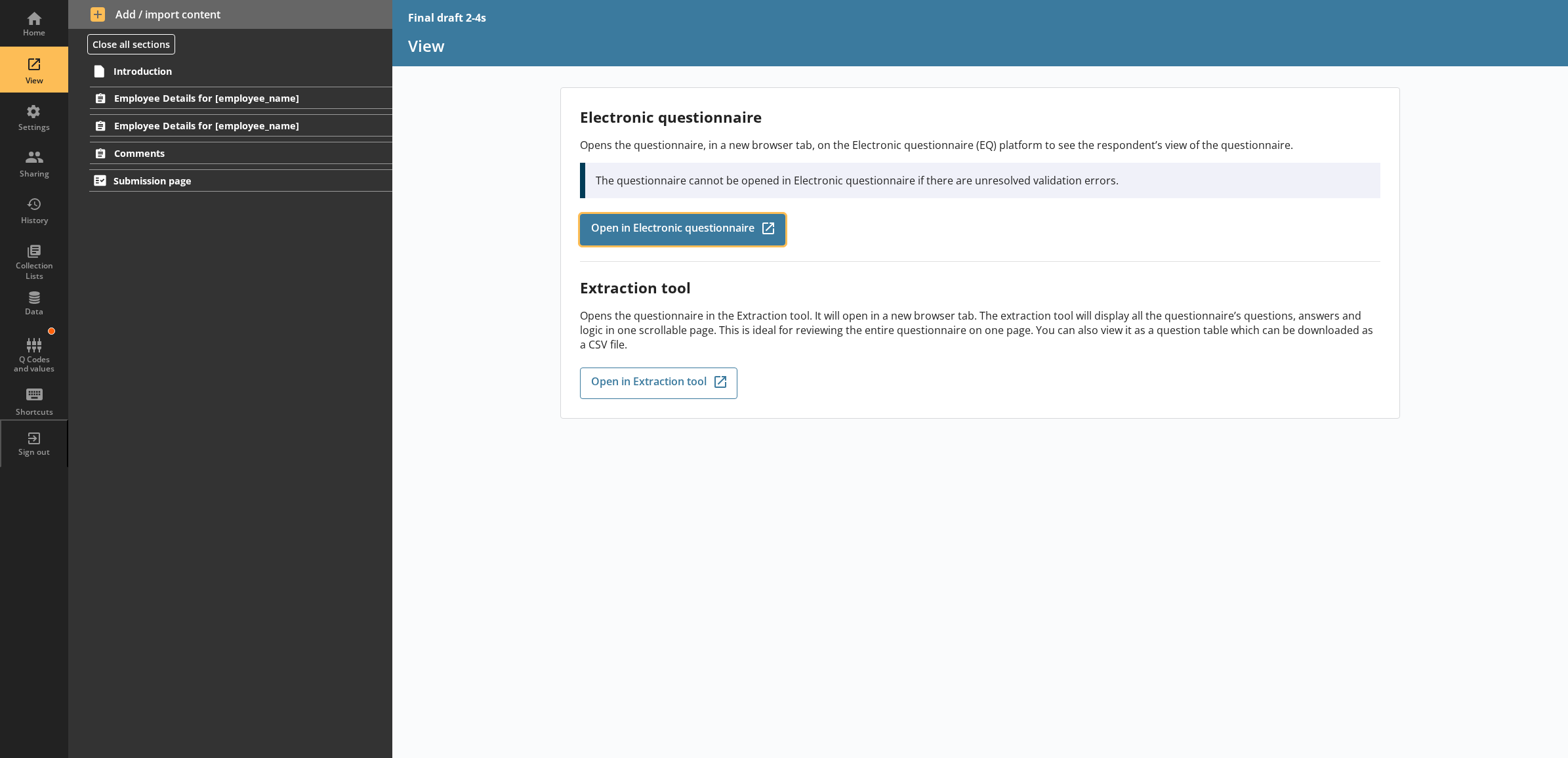
click at [629, 227] on span "Open in Electronic questionnaire" at bounding box center [672, 229] width 163 height 14
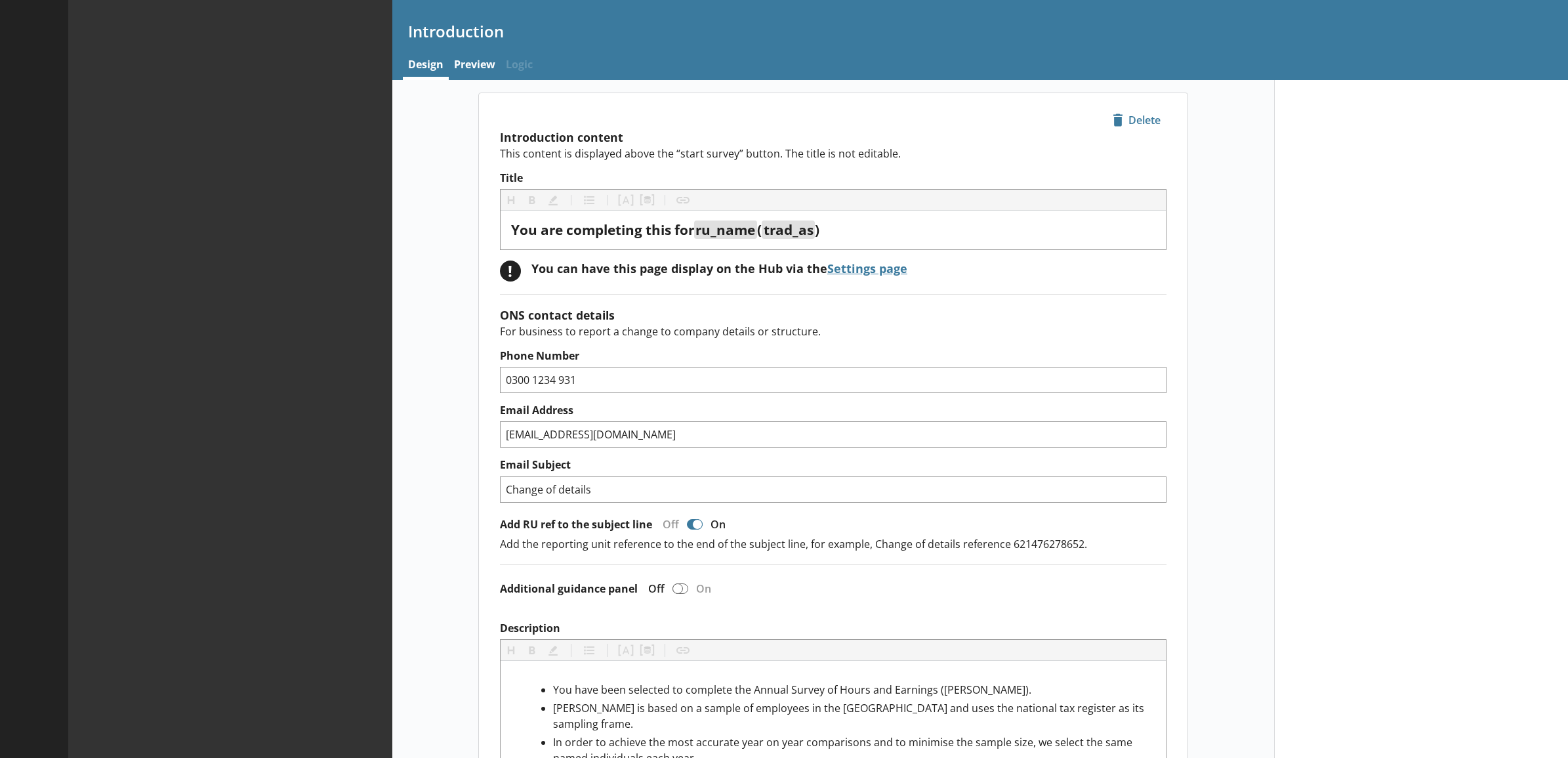
type textarea "x"
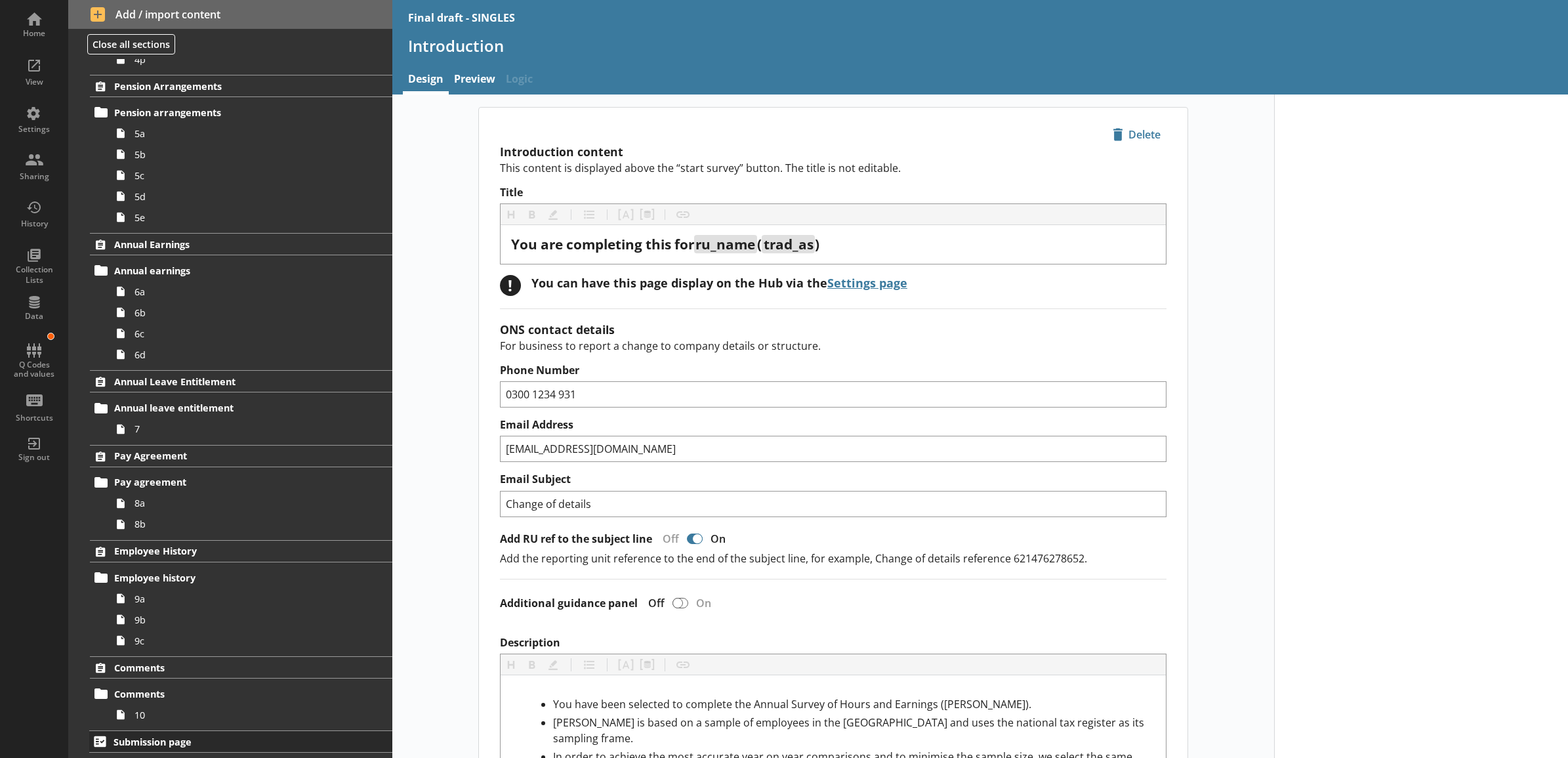
scroll to position [963, 0]
click at [192, 743] on span "Submission page" at bounding box center [223, 741] width 220 height 12
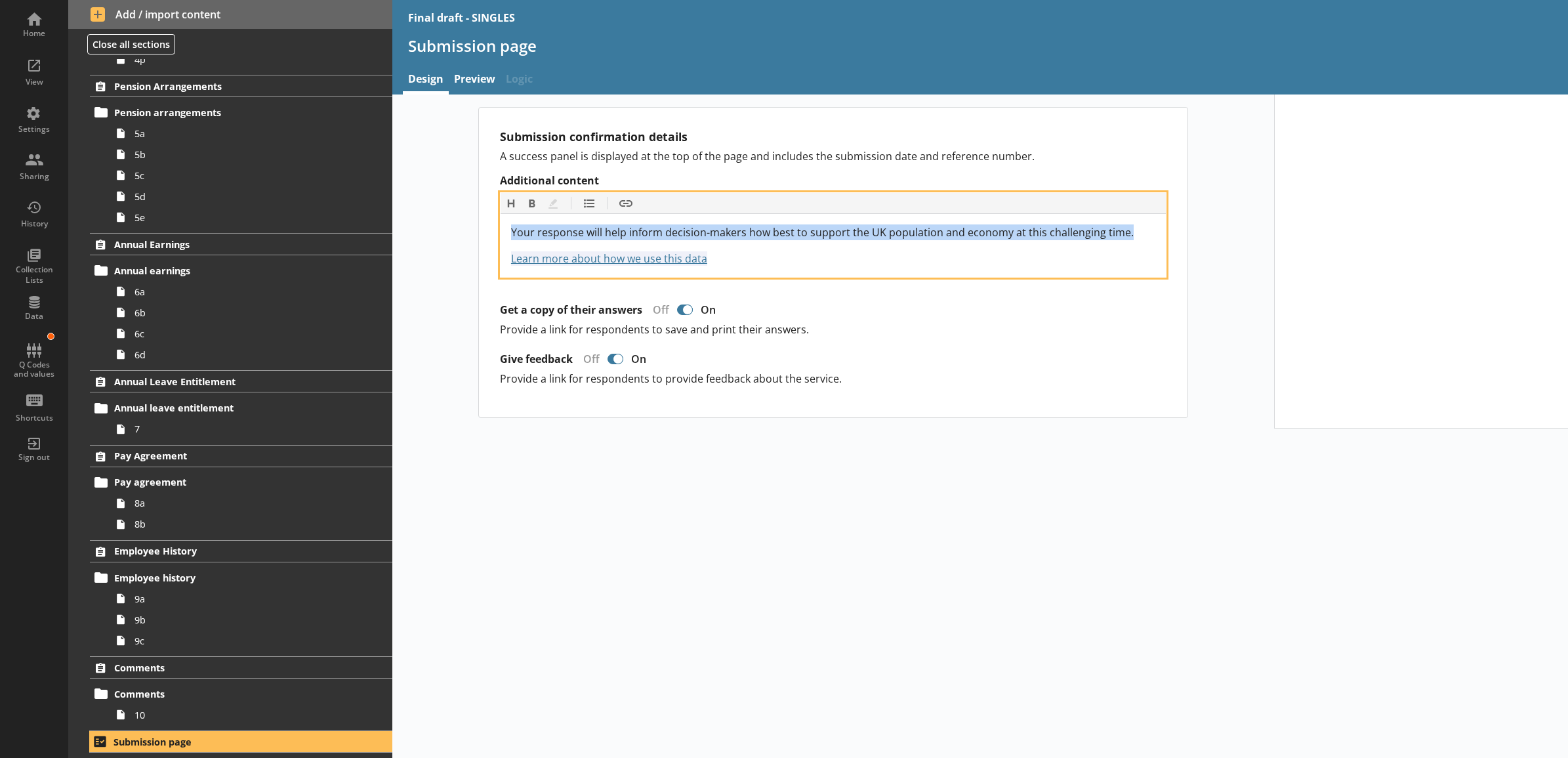
drag, startPoint x: 1132, startPoint y: 234, endPoint x: 491, endPoint y: 228, distance: 641.0
click at [491, 228] on div "Submission confirmation details A success panel is displayed at the top of the …" at bounding box center [833, 262] width 708 height 309
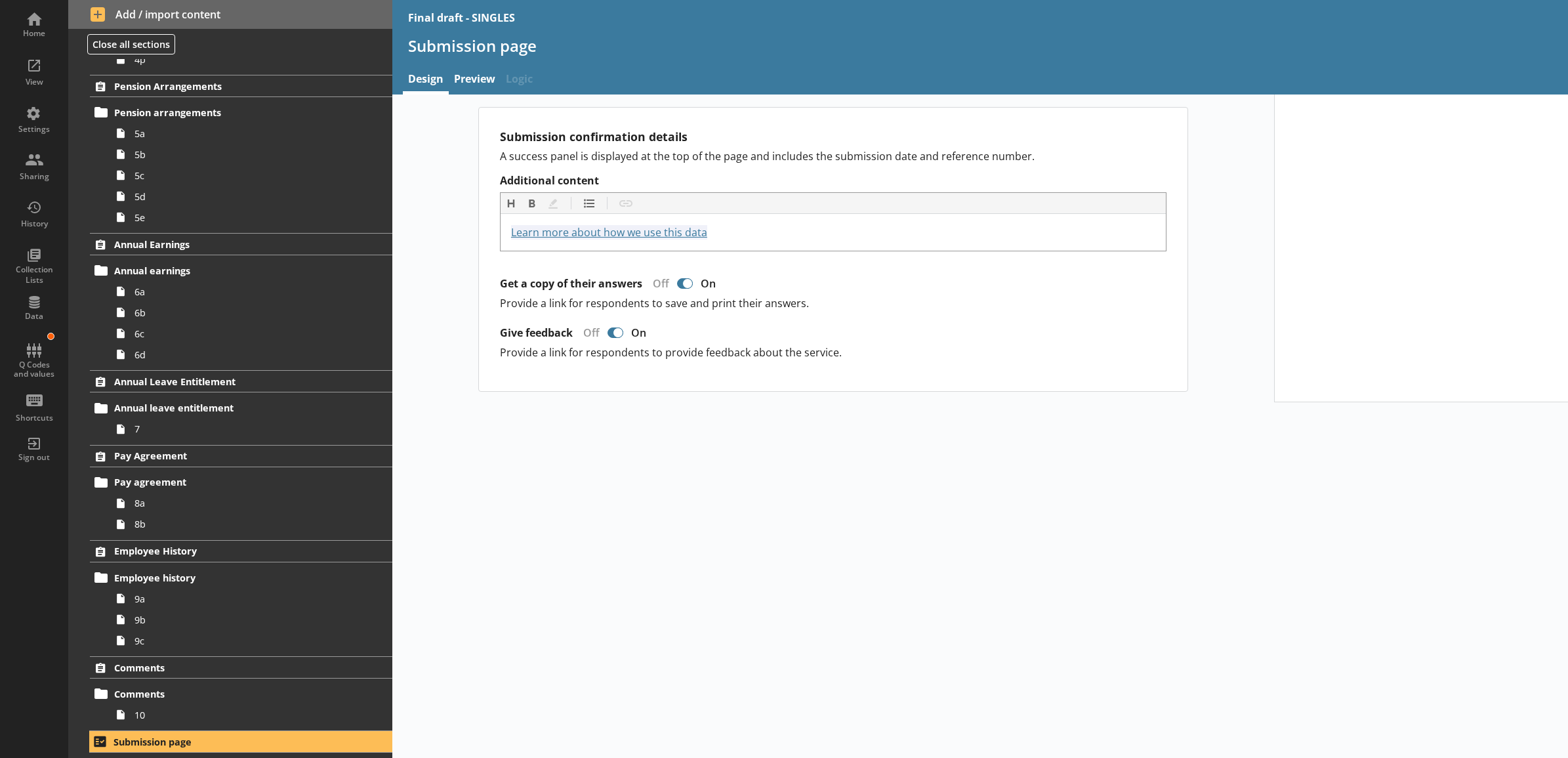
click at [446, 231] on div "Submission confirmation details A success panel is displayed at the top of the …" at bounding box center [833, 249] width 882 height 285
click at [480, 83] on link "Preview" at bounding box center [474, 80] width 52 height 28
